Goal: Navigation & Orientation: Find specific page/section

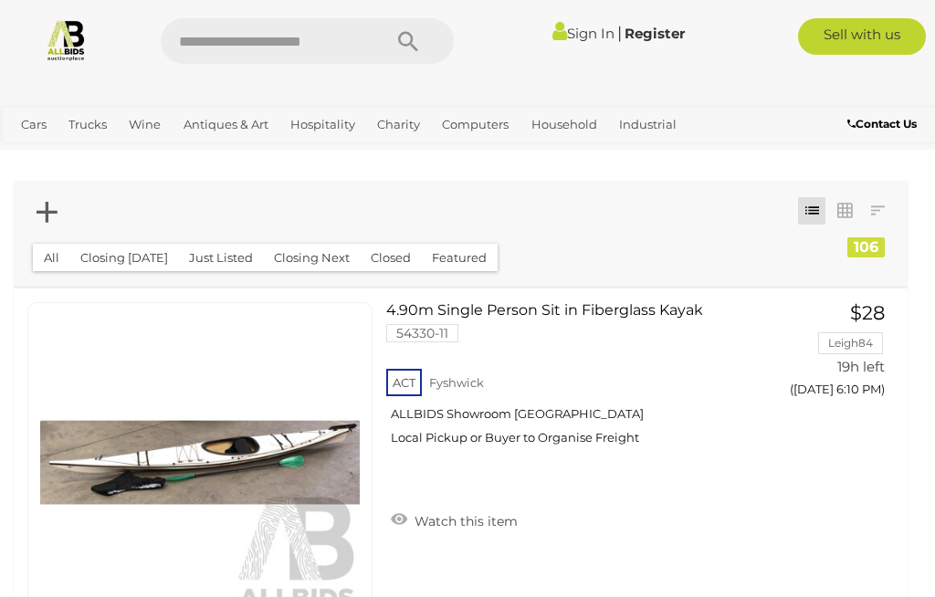
click at [0, 0] on span "Auctions" at bounding box center [0, 0] width 0 height 0
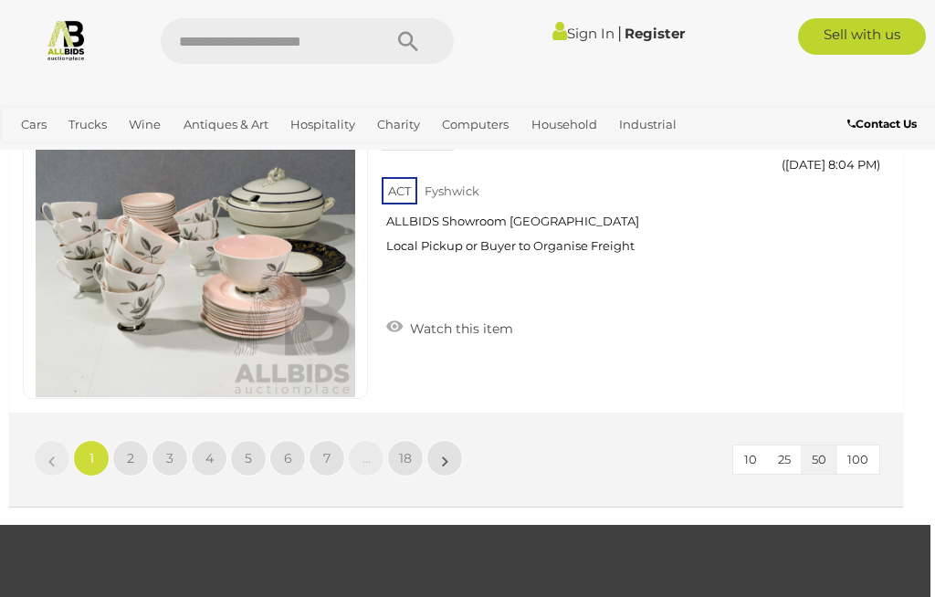
scroll to position [17786, 5]
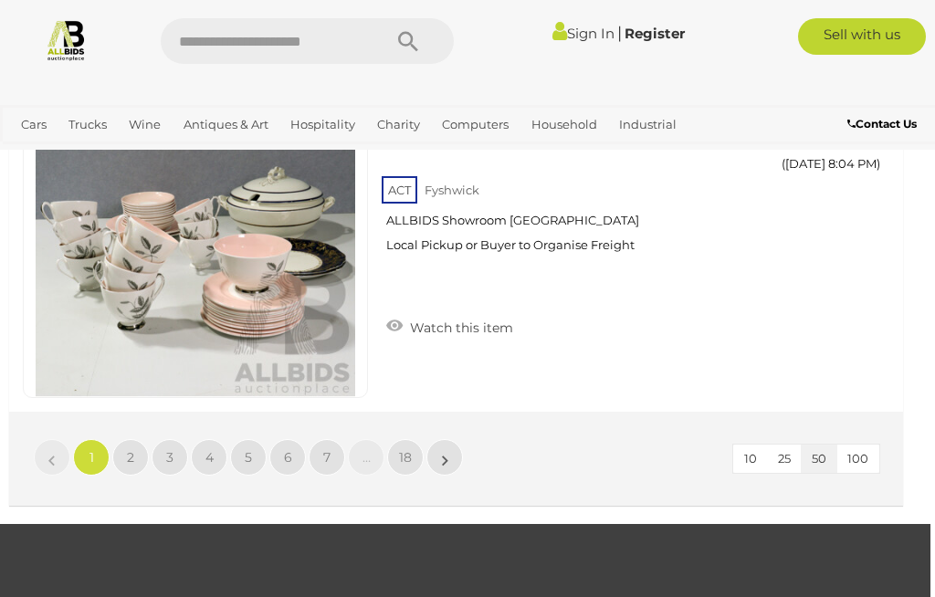
click at [133, 449] on span "2" at bounding box center [130, 457] width 7 height 16
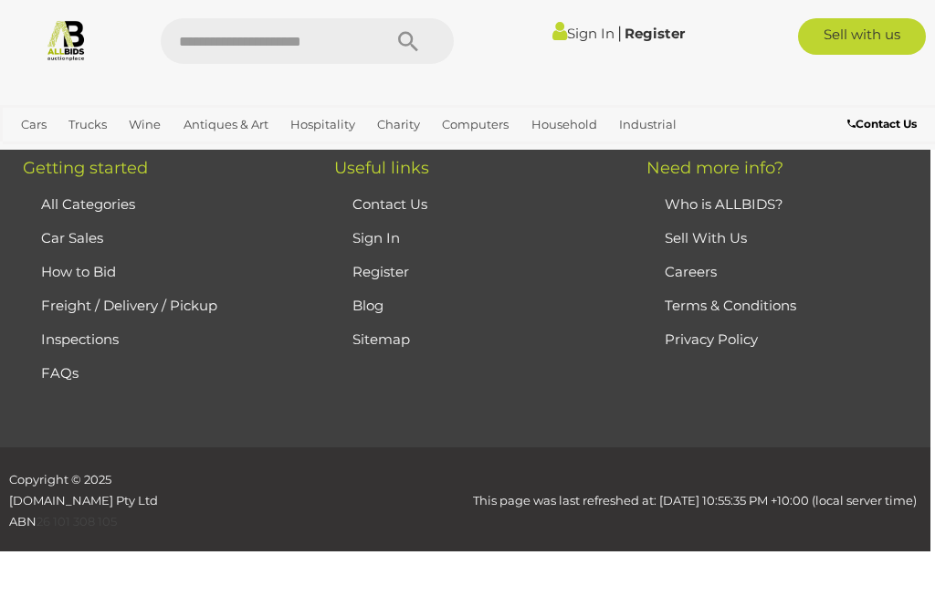
scroll to position [413, 0]
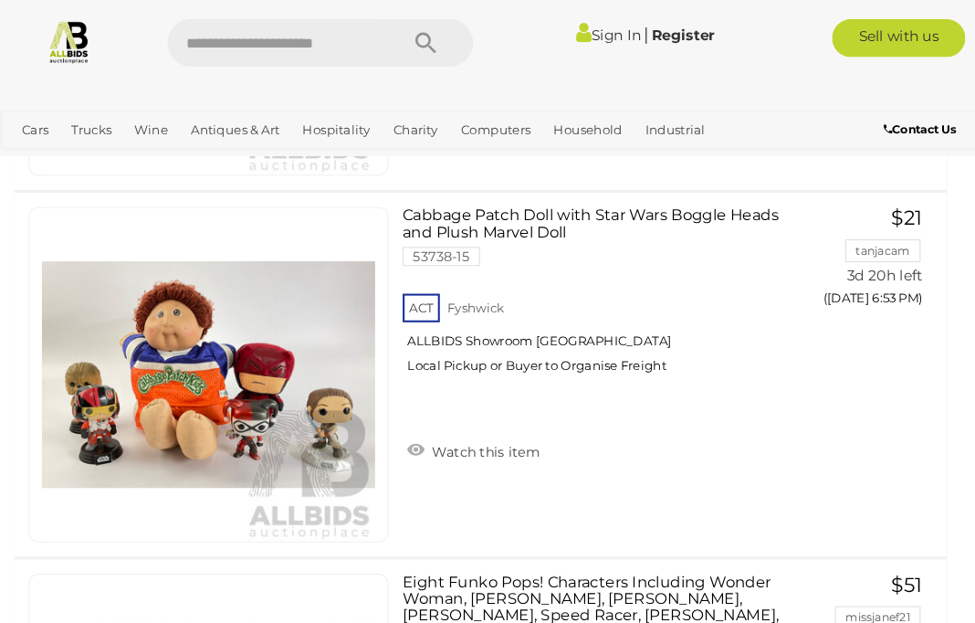
scroll to position [16178, 0]
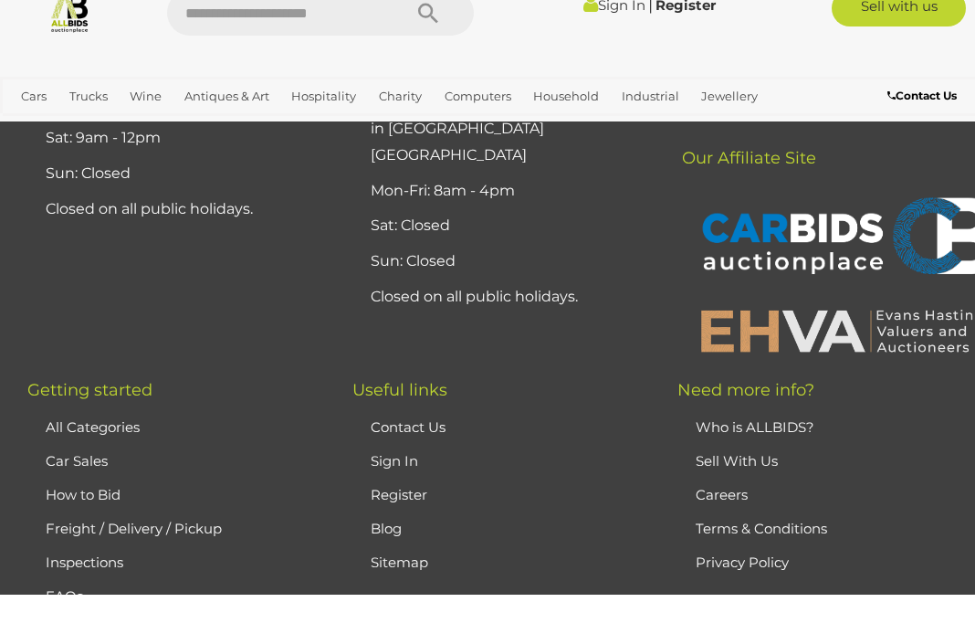
click at [244, 32] on input "text" at bounding box center [275, 41] width 216 height 46
type input "*******"
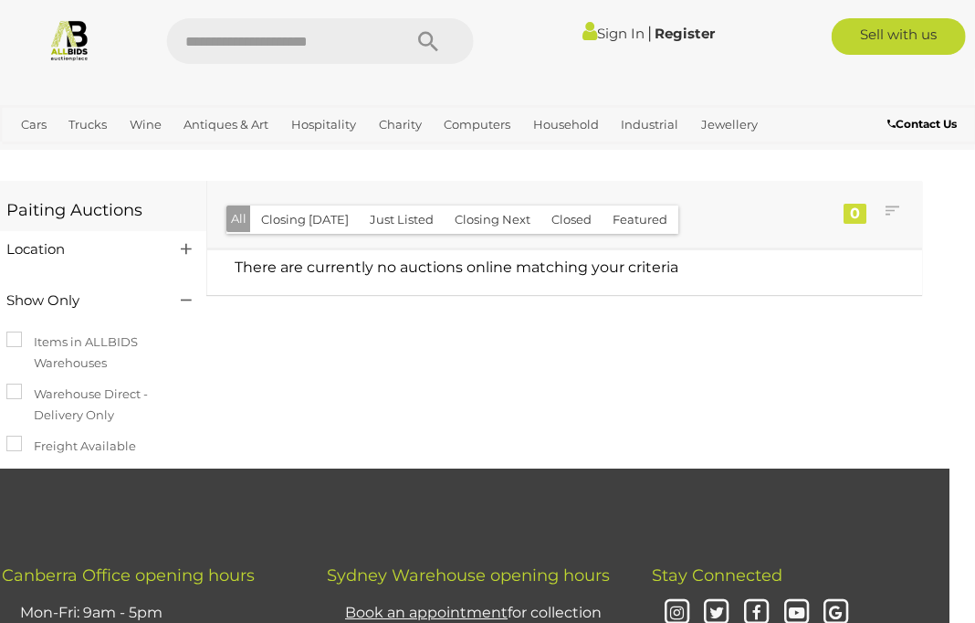
scroll to position [0, 26]
click at [0, 0] on link "Art" at bounding box center [0, 0] width 0 height 0
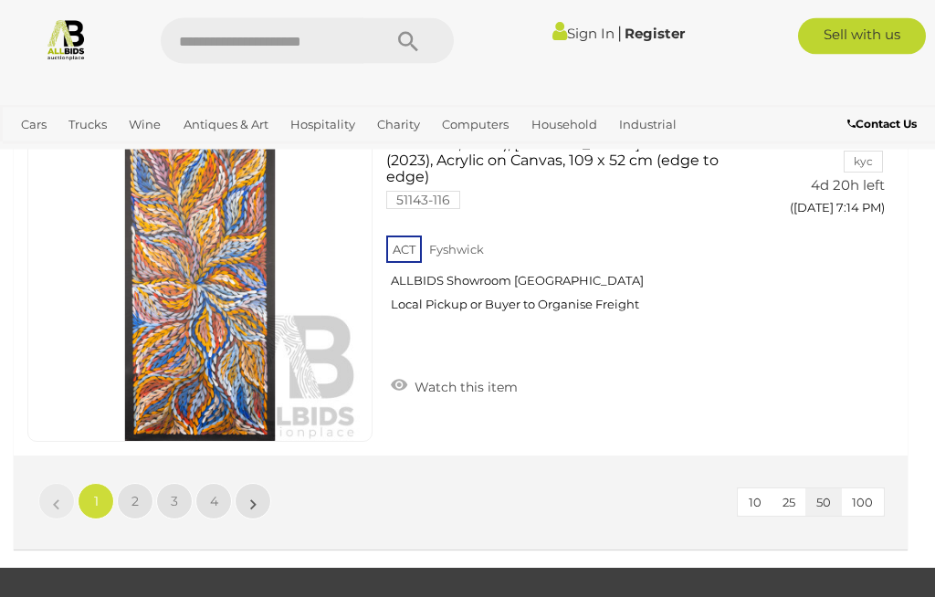
scroll to position [17560, 0]
click at [137, 493] on span "2" at bounding box center [134, 501] width 7 height 16
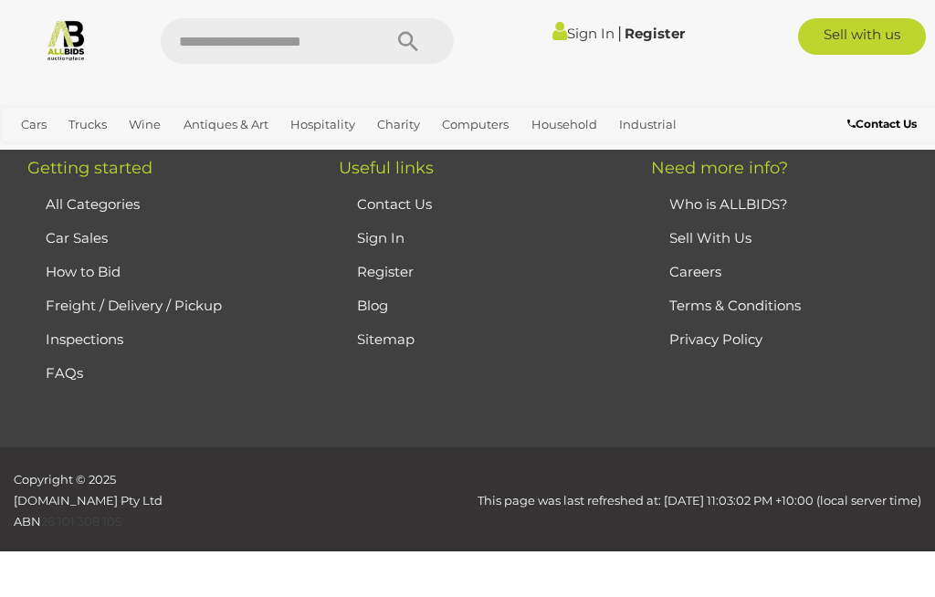
scroll to position [253, 0]
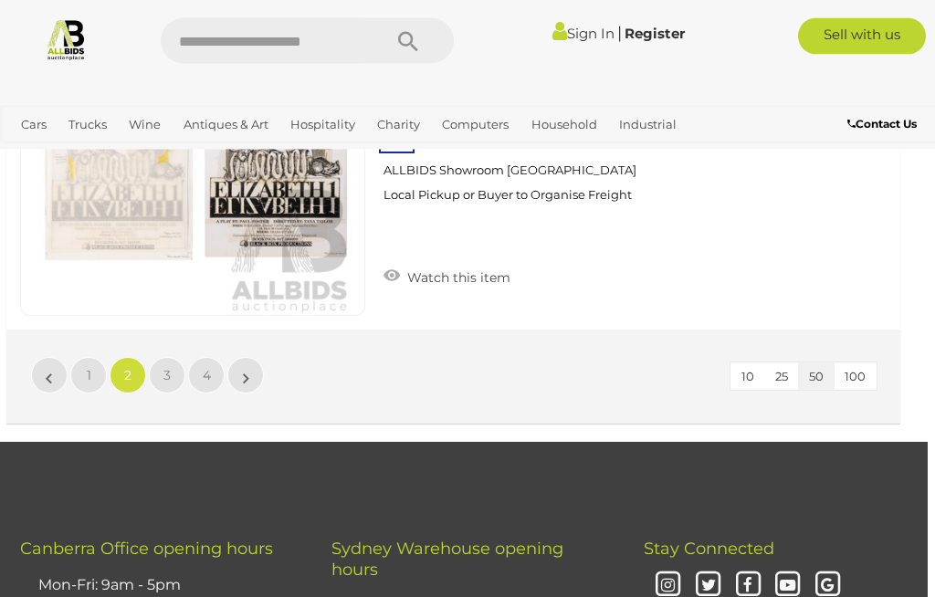
scroll to position [17686, 7]
click at [170, 374] on span "3" at bounding box center [166, 375] width 7 height 16
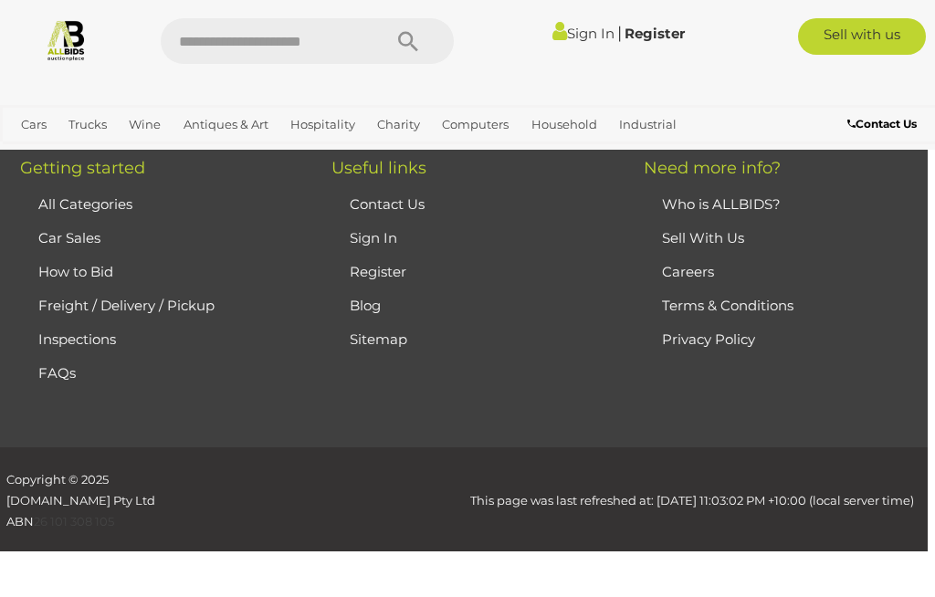
scroll to position [253, 0]
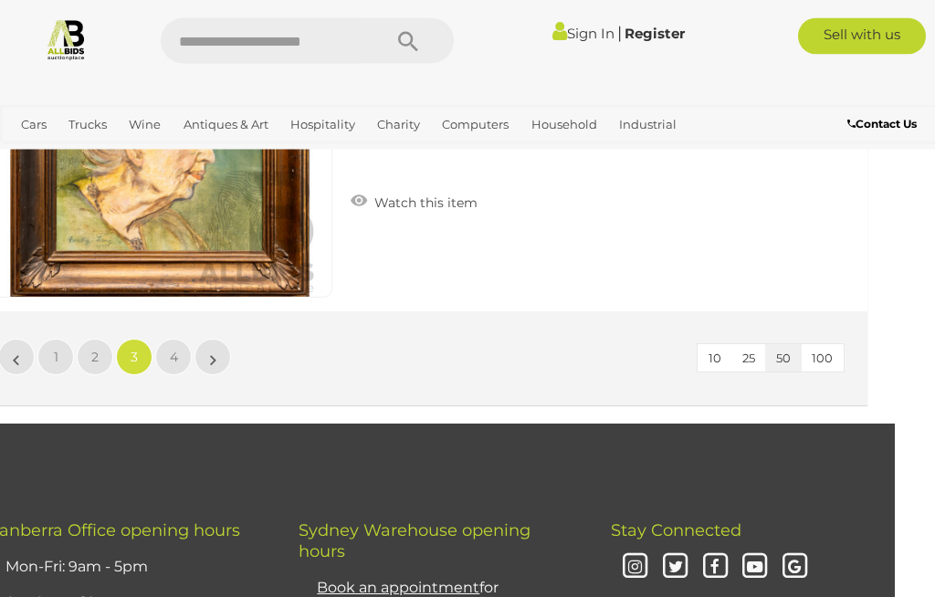
scroll to position [17704, 40]
click at [178, 355] on link "4" at bounding box center [173, 357] width 37 height 37
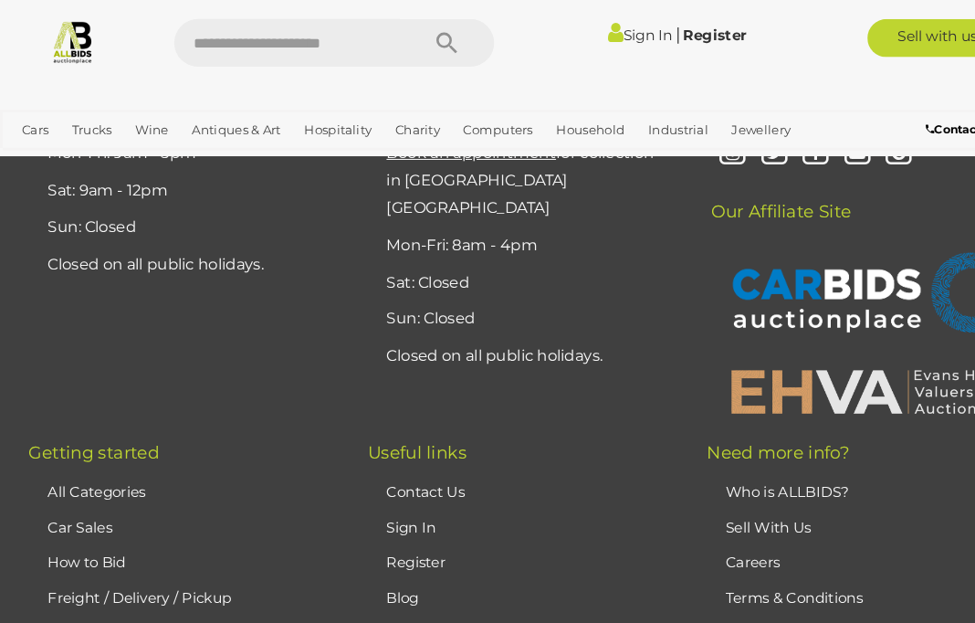
scroll to position [15578, 0]
